Goal: Task Accomplishment & Management: Use online tool/utility

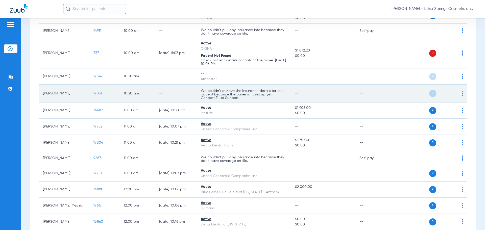
scroll to position [177, 0]
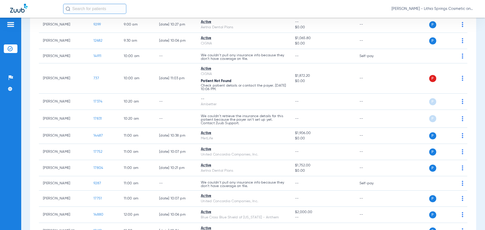
click at [98, 8] on input "text" at bounding box center [94, 9] width 63 height 10
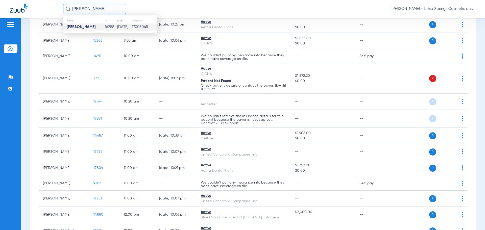
click at [78, 28] on strong "Zion Johnson" at bounding box center [81, 27] width 29 height 4
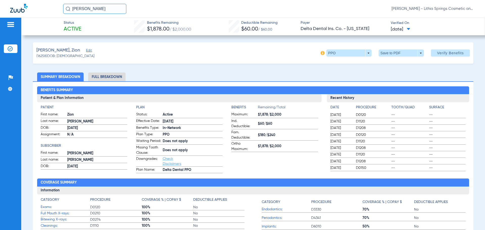
click at [410, 28] on span "08/17/2025" at bounding box center [399, 29] width 19 height 6
click at [447, 65] on div at bounding box center [242, 115] width 485 height 230
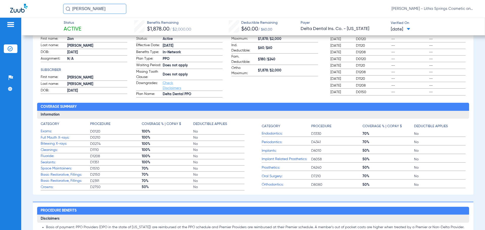
scroll to position [25, 0]
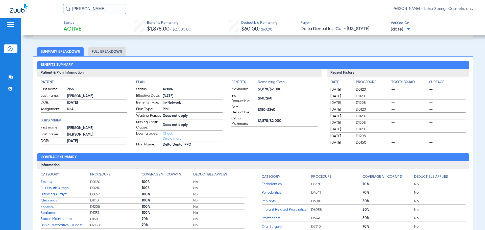
drag, startPoint x: 113, startPoint y: 52, endPoint x: 106, endPoint y: 52, distance: 7.1
click at [112, 52] on li "Full Breakdown" at bounding box center [106, 51] width 37 height 9
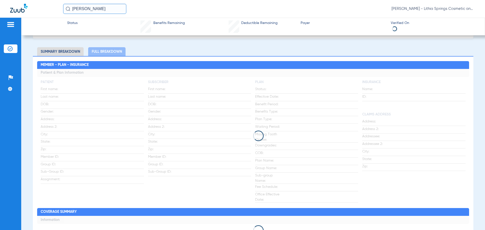
click at [60, 52] on li "Summary Breakdown" at bounding box center [60, 51] width 46 height 9
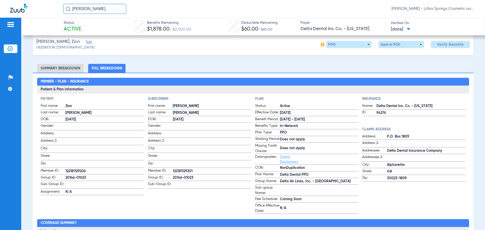
scroll to position [0, 0]
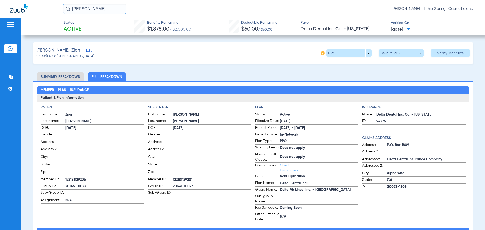
click at [410, 29] on span "08/17/2025" at bounding box center [399, 29] width 19 height 6
click at [374, 66] on div at bounding box center [242, 115] width 485 height 230
click at [382, 54] on span at bounding box center [400, 52] width 45 height 7
click at [386, 62] on button "insert_drive_file Save to PDF" at bounding box center [394, 63] width 38 height 10
drag, startPoint x: 80, startPoint y: 9, endPoint x: 57, endPoint y: 7, distance: 23.5
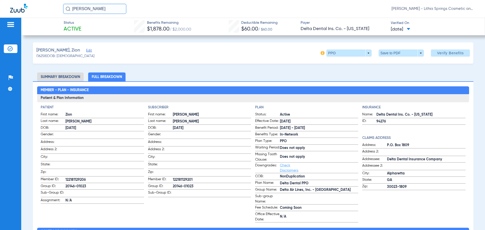
click at [57, 7] on div "zion johnson Tiffany Threlkeld - Lithia Springs Cosmetic and Family Dentistry" at bounding box center [242, 9] width 485 height 18
click at [107, 4] on input "zaria johnson" at bounding box center [94, 9] width 63 height 10
type input "zaria johnson"
click at [80, 28] on strong "Zaria Johnson" at bounding box center [81, 27] width 29 height 4
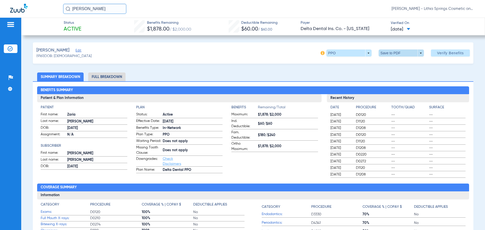
click at [382, 52] on span at bounding box center [400, 52] width 45 height 7
click at [391, 63] on span "Save to PDF" at bounding box center [399, 63] width 20 height 4
drag, startPoint x: 26, startPoint y: 5, endPoint x: 12, endPoint y: 2, distance: 14.5
click at [14, 4] on div "zaria johnson Tiffany Threlkeld - Lithia Springs Cosmetic and Family Dentistry" at bounding box center [242, 9] width 485 height 18
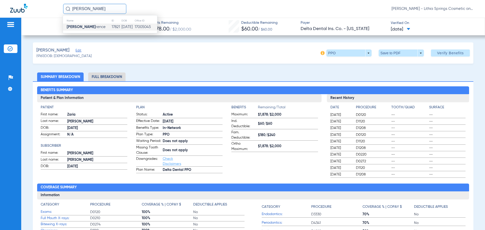
type input "GERALD LAW"
click at [86, 25] on strong "Gerald Law" at bounding box center [81, 27] width 29 height 4
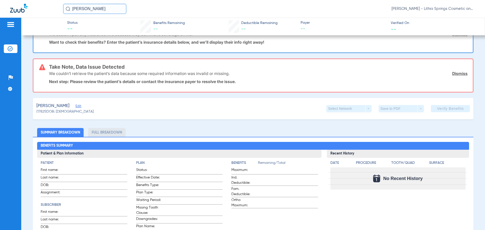
scroll to position [50, 0]
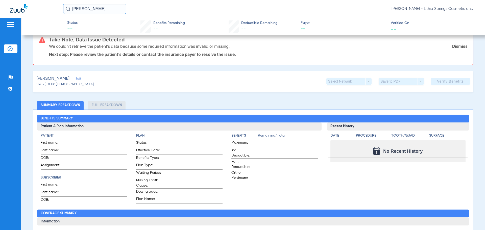
drag, startPoint x: 100, startPoint y: 9, endPoint x: 48, endPoint y: 6, distance: 52.3
click at [48, 6] on div "GERALD LAW Tiffany Threlkeld - Lithia Springs Cosmetic and Family Dentistry" at bounding box center [242, 9] width 485 height 18
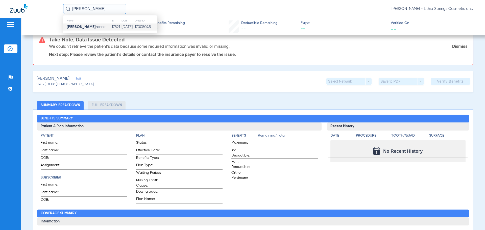
type input "gerald law"
click at [88, 26] on span "Gerald Law rence" at bounding box center [86, 27] width 39 height 4
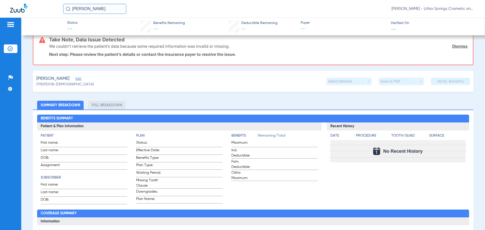
click at [107, 8] on input "gerald law" at bounding box center [94, 9] width 63 height 10
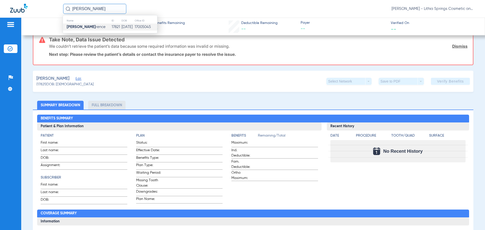
click at [111, 25] on td "17821" at bounding box center [116, 26] width 10 height 7
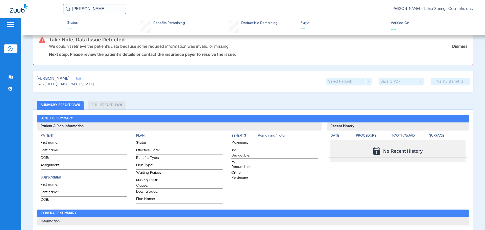
click at [10, 27] on img at bounding box center [11, 24] width 8 height 6
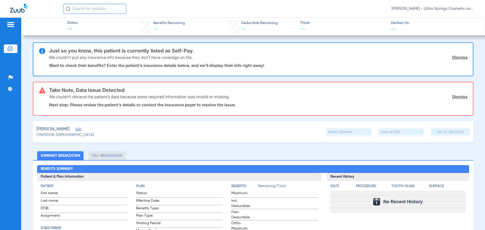
click at [458, 56] on link "Dismiss" at bounding box center [459, 57] width 15 height 5
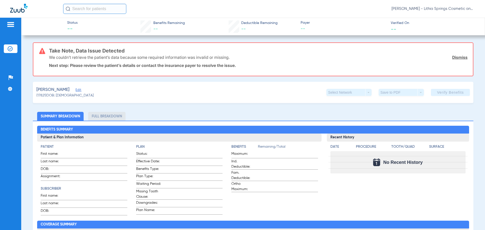
click at [452, 54] on div "We couldn’t retrieve the patient’s data because some required information was i…" at bounding box center [258, 57] width 418 height 13
click at [453, 58] on link "Dismiss" at bounding box center [459, 57] width 15 height 5
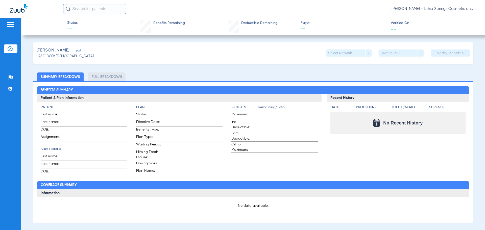
click at [88, 10] on input "text" at bounding box center [94, 9] width 63 height 10
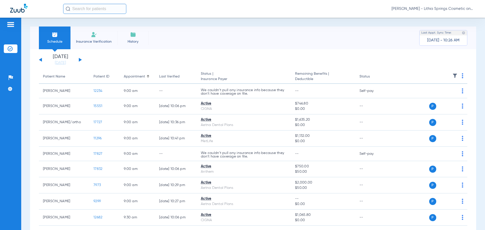
click at [89, 11] on input "text" at bounding box center [94, 9] width 63 height 10
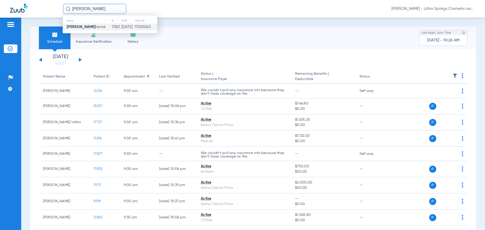
type input "gerald law"
click at [82, 26] on strong "Gerald Law" at bounding box center [81, 27] width 29 height 4
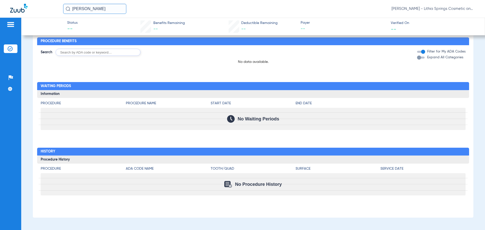
scroll to position [278, 0]
